Goal: Information Seeking & Learning: Learn about a topic

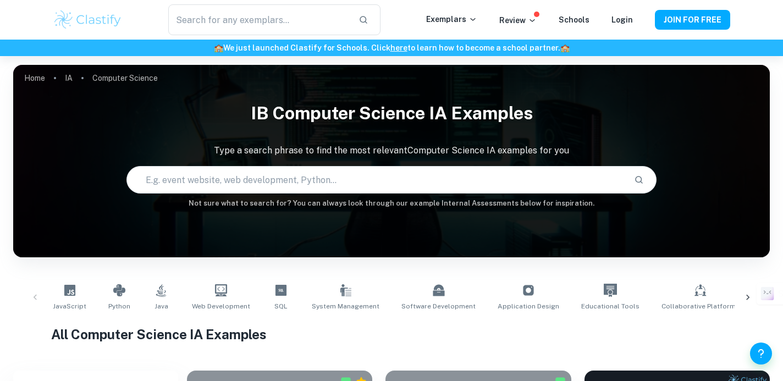
scroll to position [235, 0]
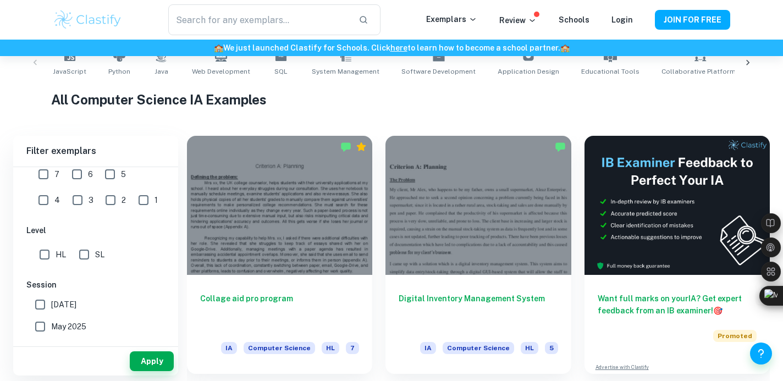
click at [81, 256] on input "SL" at bounding box center [84, 255] width 22 height 22
checkbox input "true"
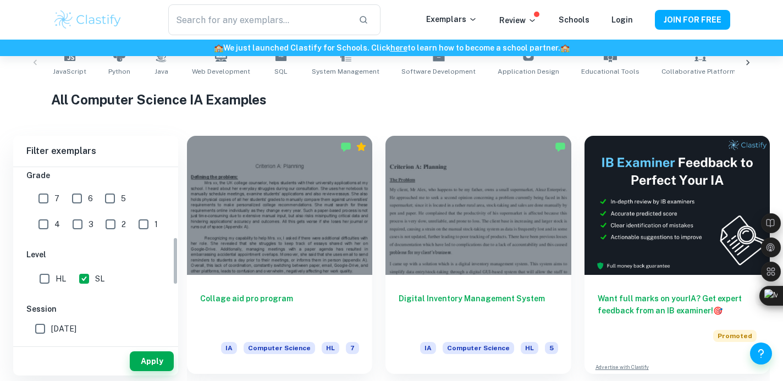
scroll to position [240, 0]
click at [44, 202] on input "7" at bounding box center [43, 202] width 22 height 22
checkbox input "true"
click at [71, 202] on input "6" at bounding box center [77, 202] width 22 height 22
checkbox input "true"
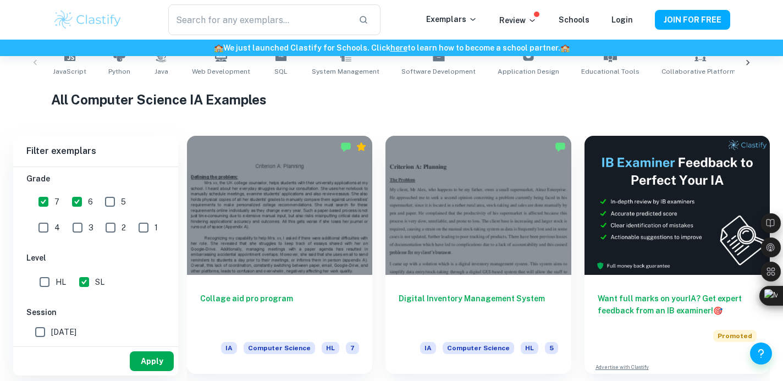
click at [145, 361] on button "Apply" at bounding box center [152, 361] width 44 height 20
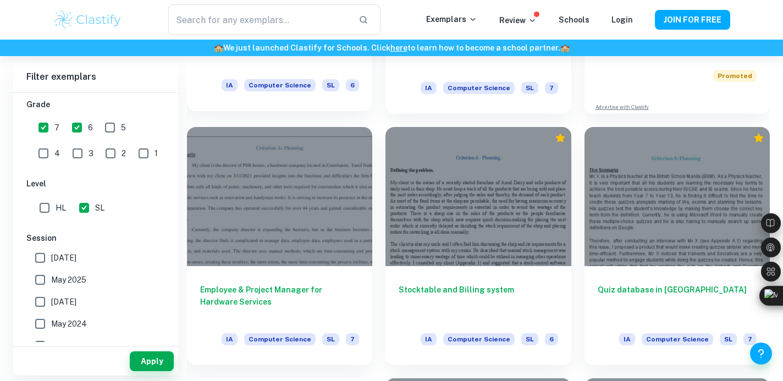
scroll to position [497, 0]
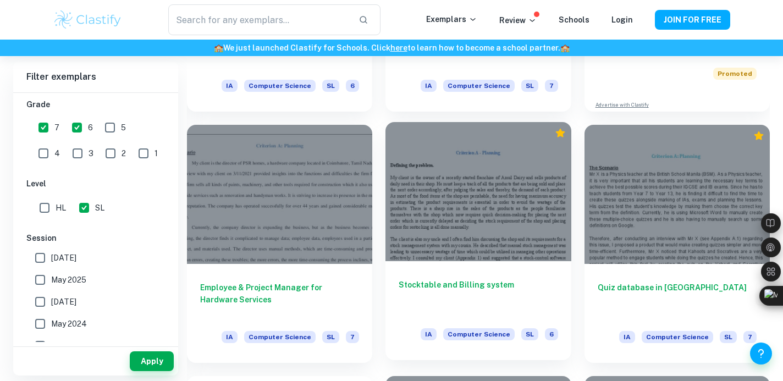
click at [448, 234] on div at bounding box center [478, 191] width 185 height 139
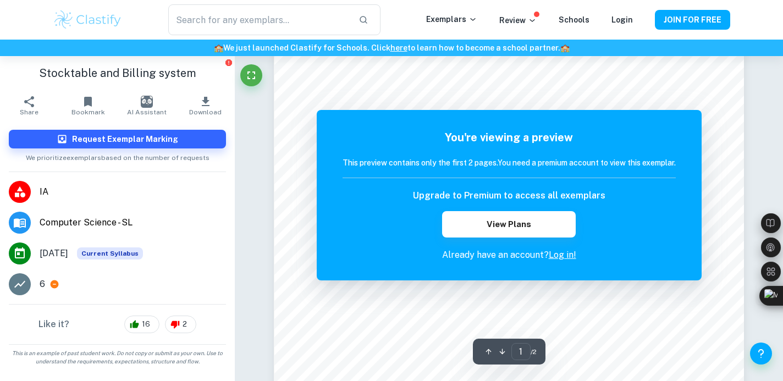
scroll to position [21, 0]
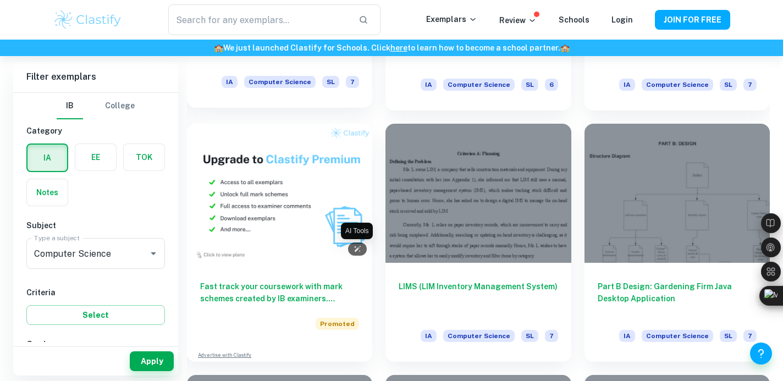
scroll to position [750, 0]
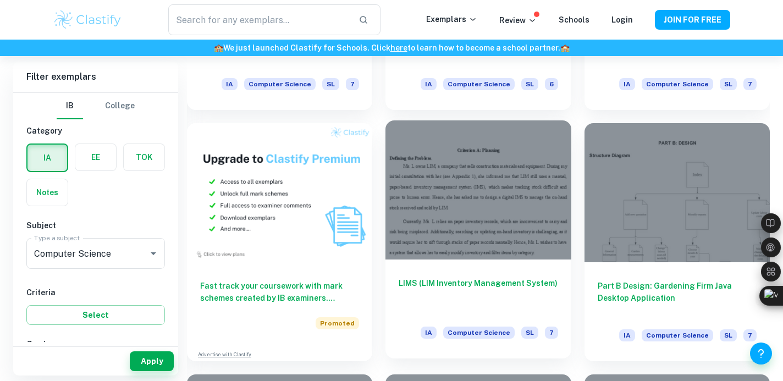
click at [467, 287] on h6 "LIMS (LIM Inventory Management System)" at bounding box center [478, 295] width 159 height 36
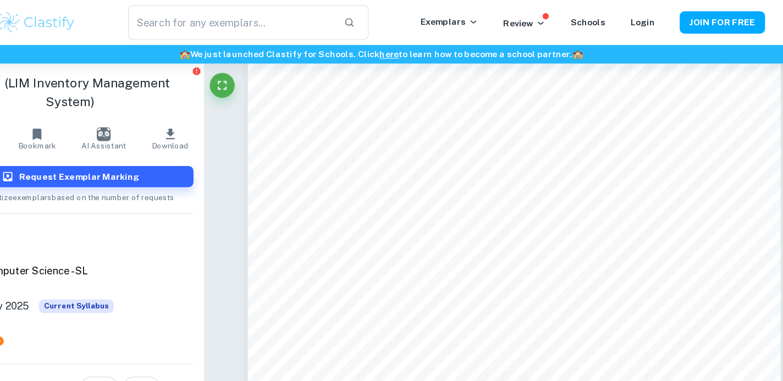
scroll to position [751, 0]
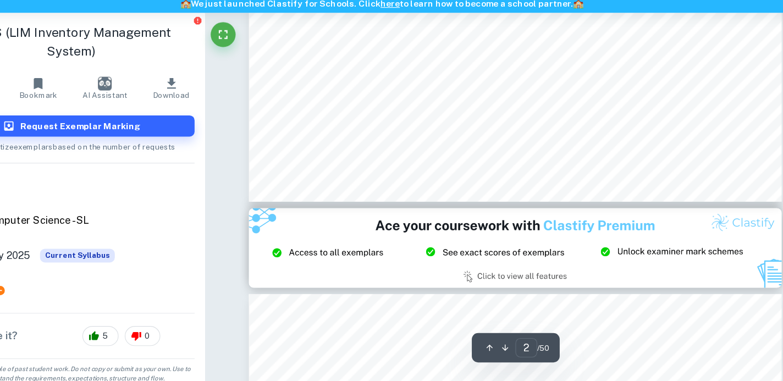
type input "3"
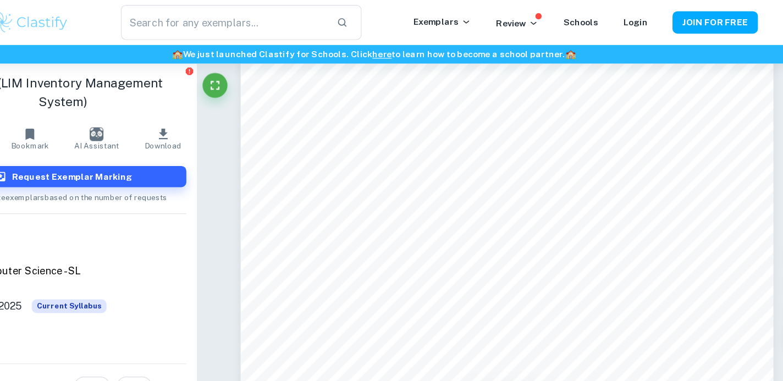
scroll to position [1506, 0]
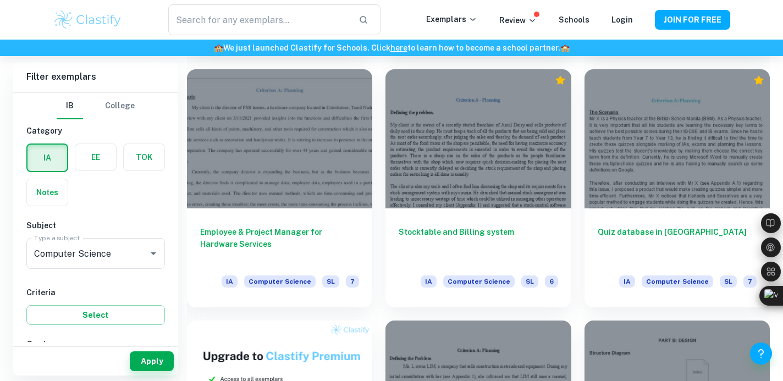
scroll to position [553, 0]
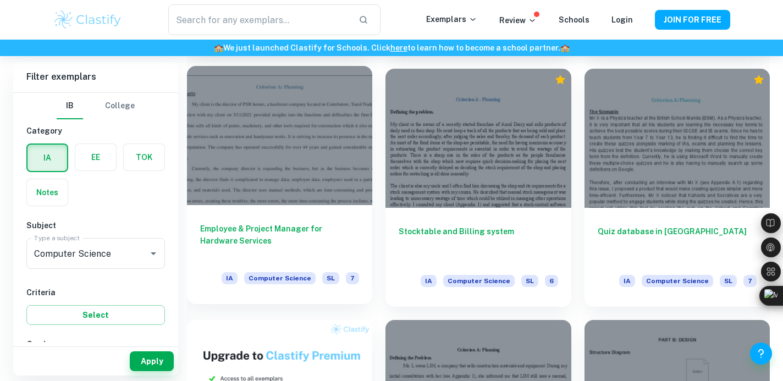
click at [325, 230] on h6 "Employee & Project Manager for Hardware Services" at bounding box center [279, 241] width 159 height 36
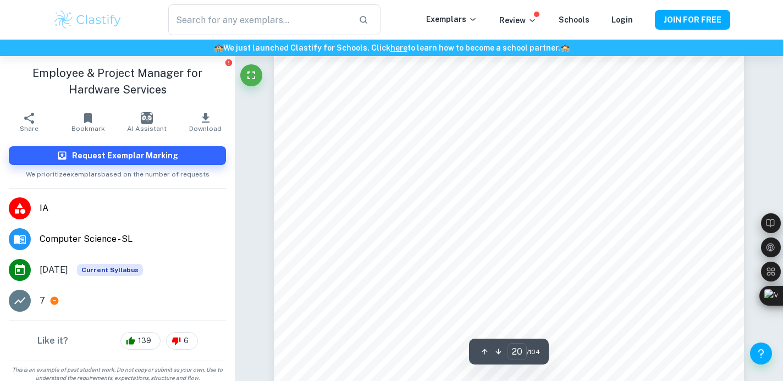
scroll to position [13114, 0]
type input "20"
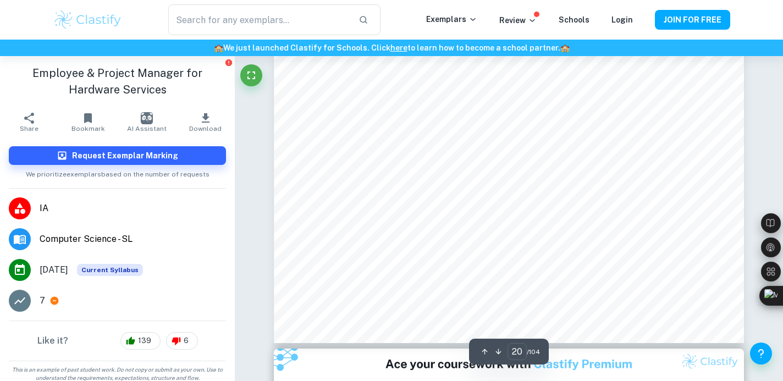
scroll to position [13370, 0]
